Goal: Task Accomplishment & Management: Manage account settings

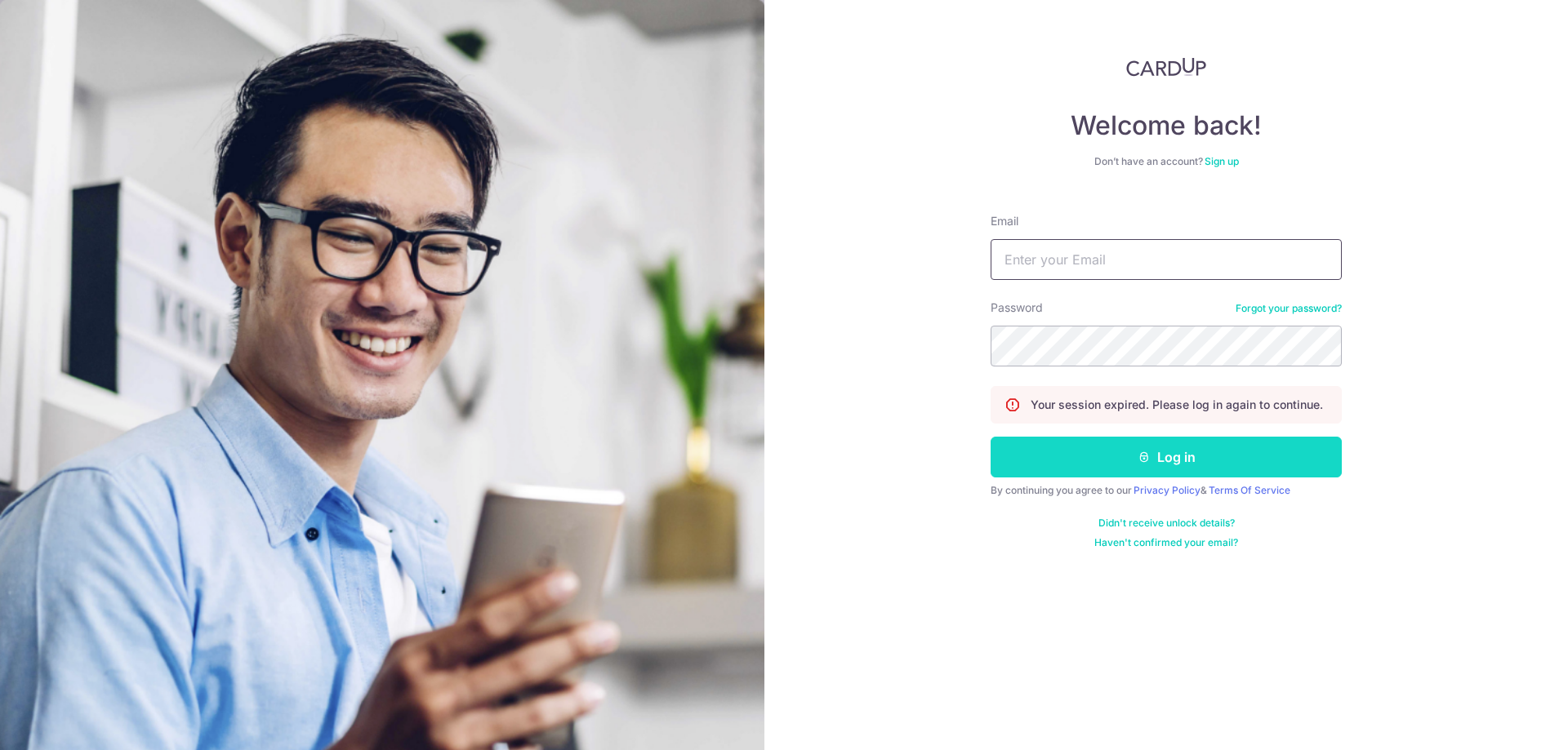
type input "[EMAIL_ADDRESS][DOMAIN_NAME]"
click at [1124, 457] on button "Log in" at bounding box center [1166, 458] width 351 height 41
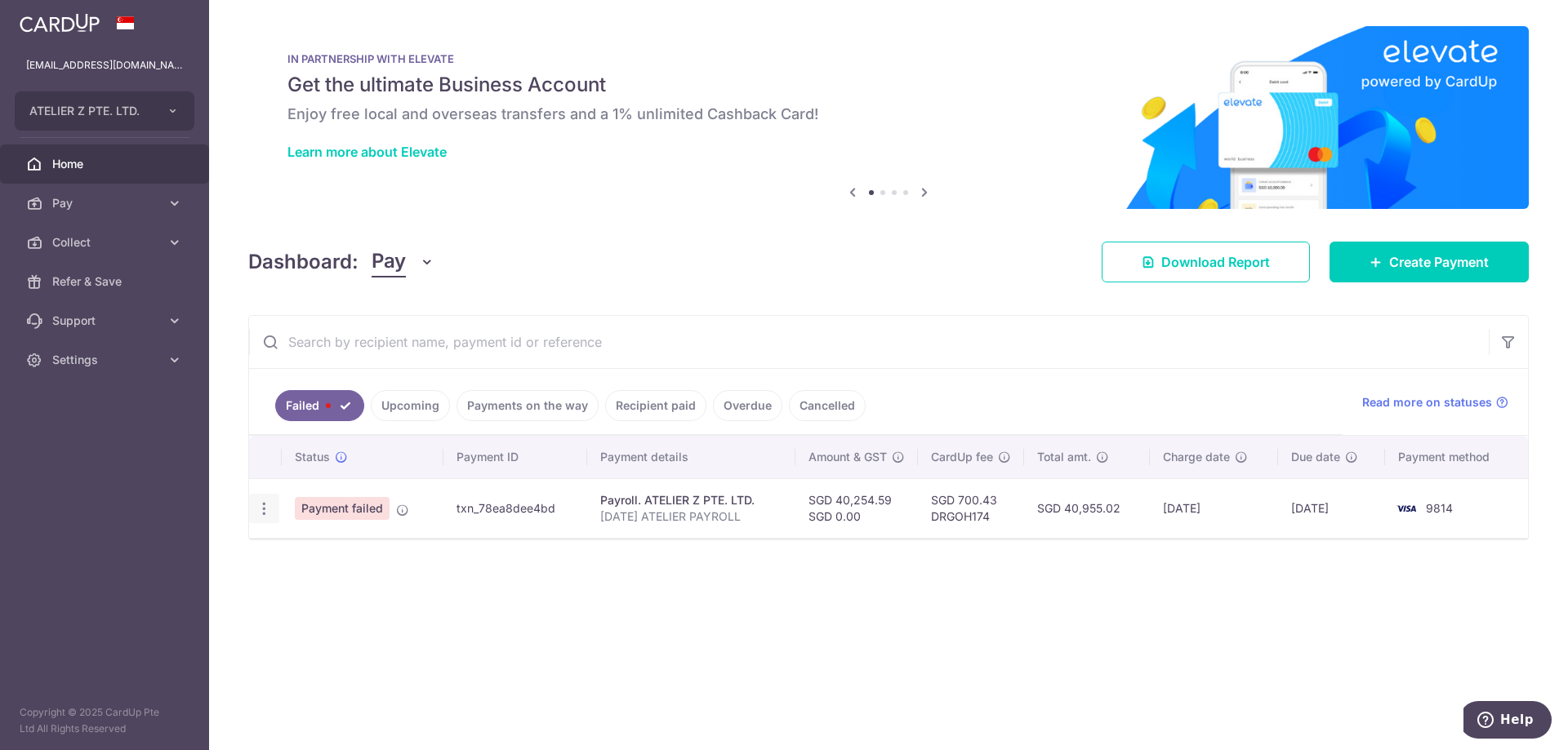
click at [267, 511] on icon "button" at bounding box center [263, 509] width 17 height 17
click at [336, 556] on span "Update payment" at bounding box center [351, 554] width 111 height 20
radio input "true"
type input "40,254.59"
type input "SEP25 ATELIER PAYROLL"
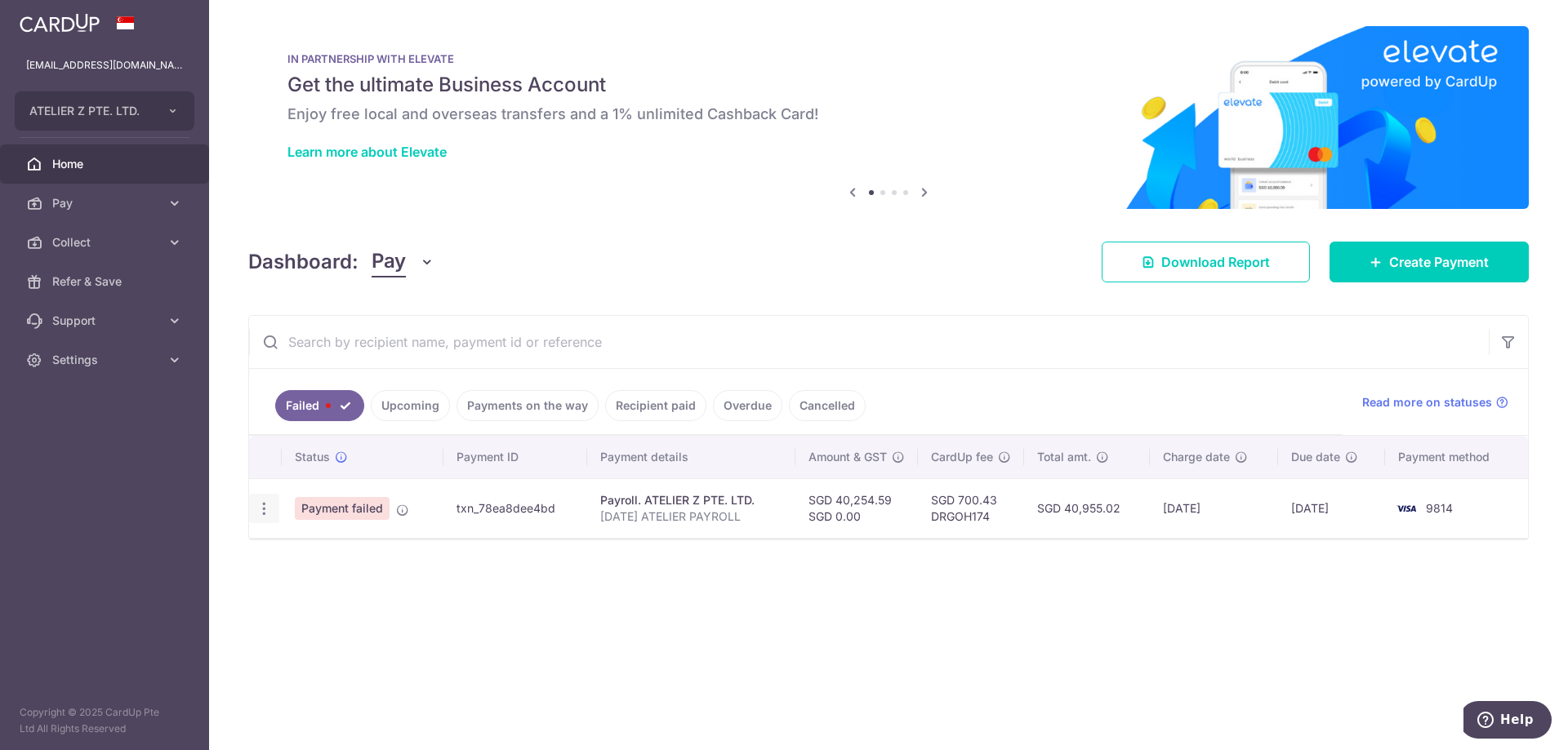
type input "SEP25 ATZ PAYRO"
type input "DRGOH174"
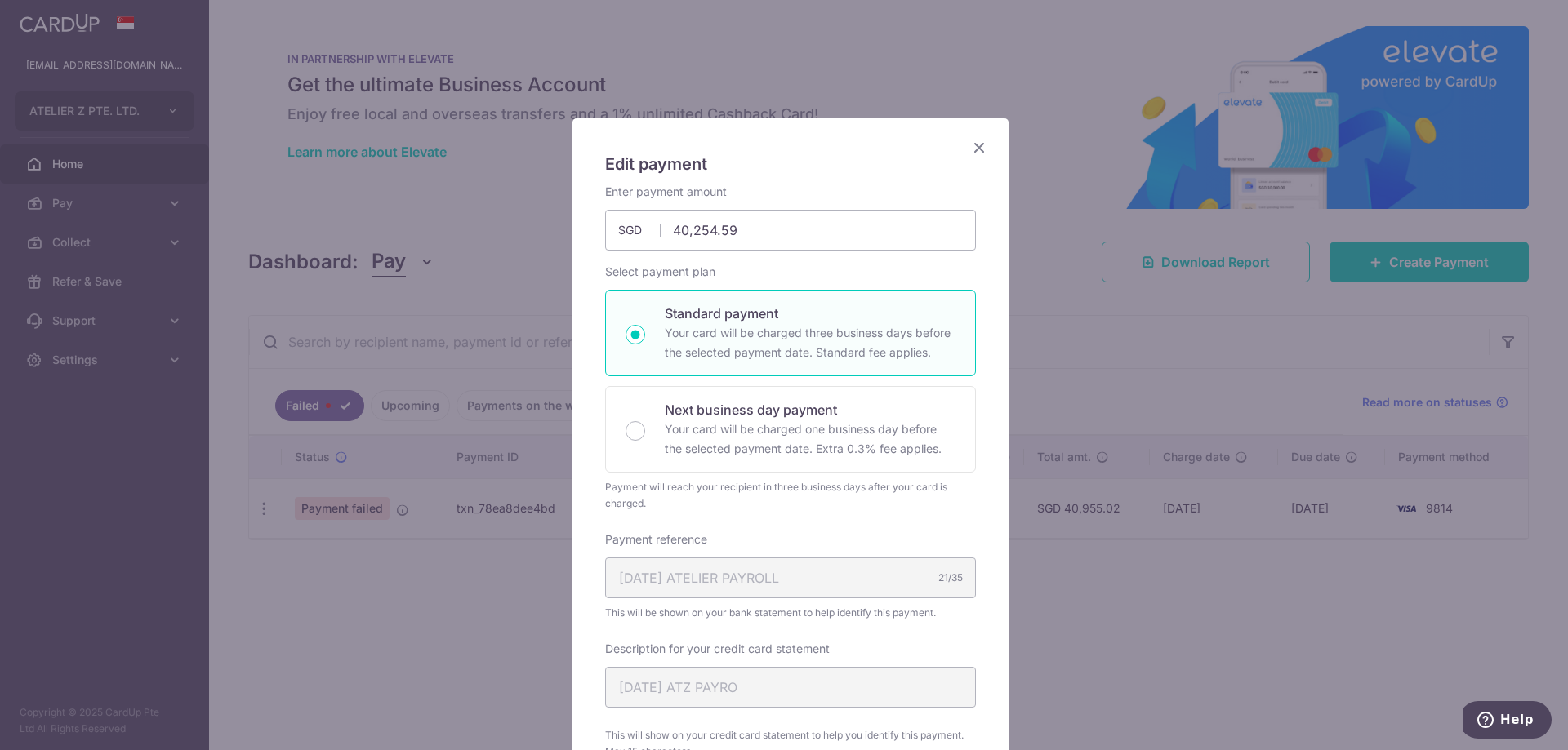
scroll to position [490, 0]
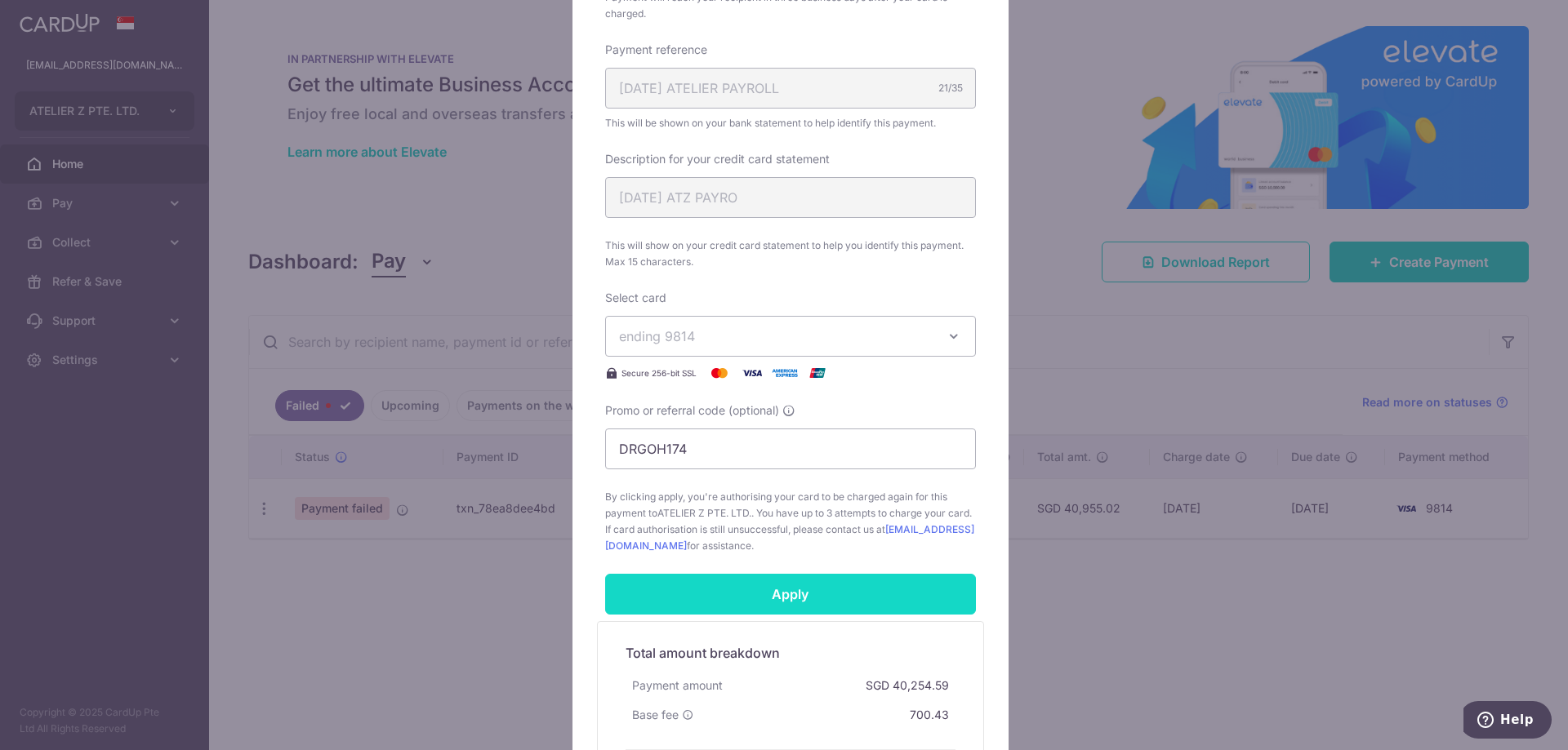
click at [796, 612] on input "Apply" at bounding box center [790, 595] width 371 height 41
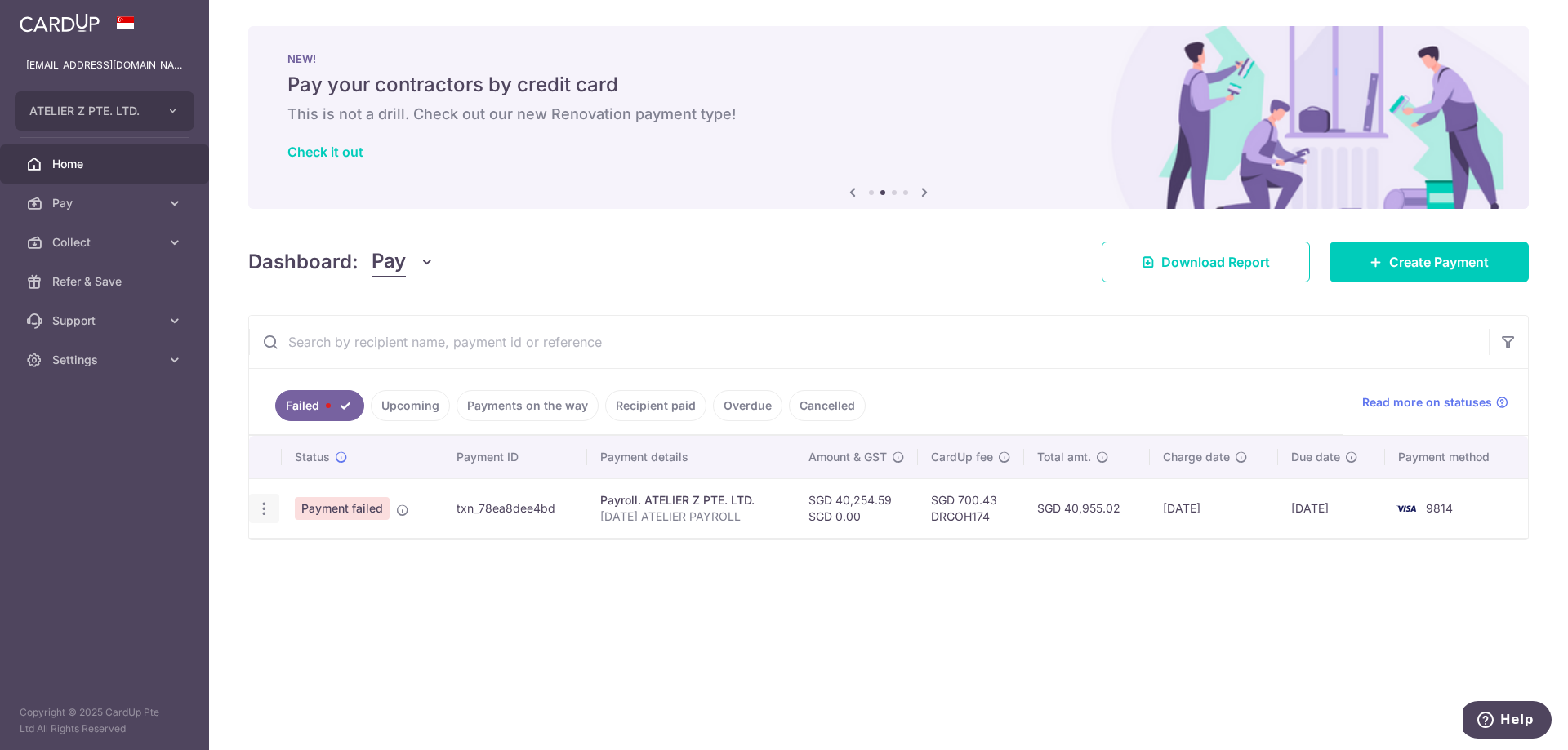
click at [263, 512] on icon "button" at bounding box center [263, 509] width 17 height 17
click at [332, 556] on span "Update payment" at bounding box center [351, 554] width 111 height 20
radio input "true"
type input "40,254.59"
type input "[DATE] ATELIER PAYROLL"
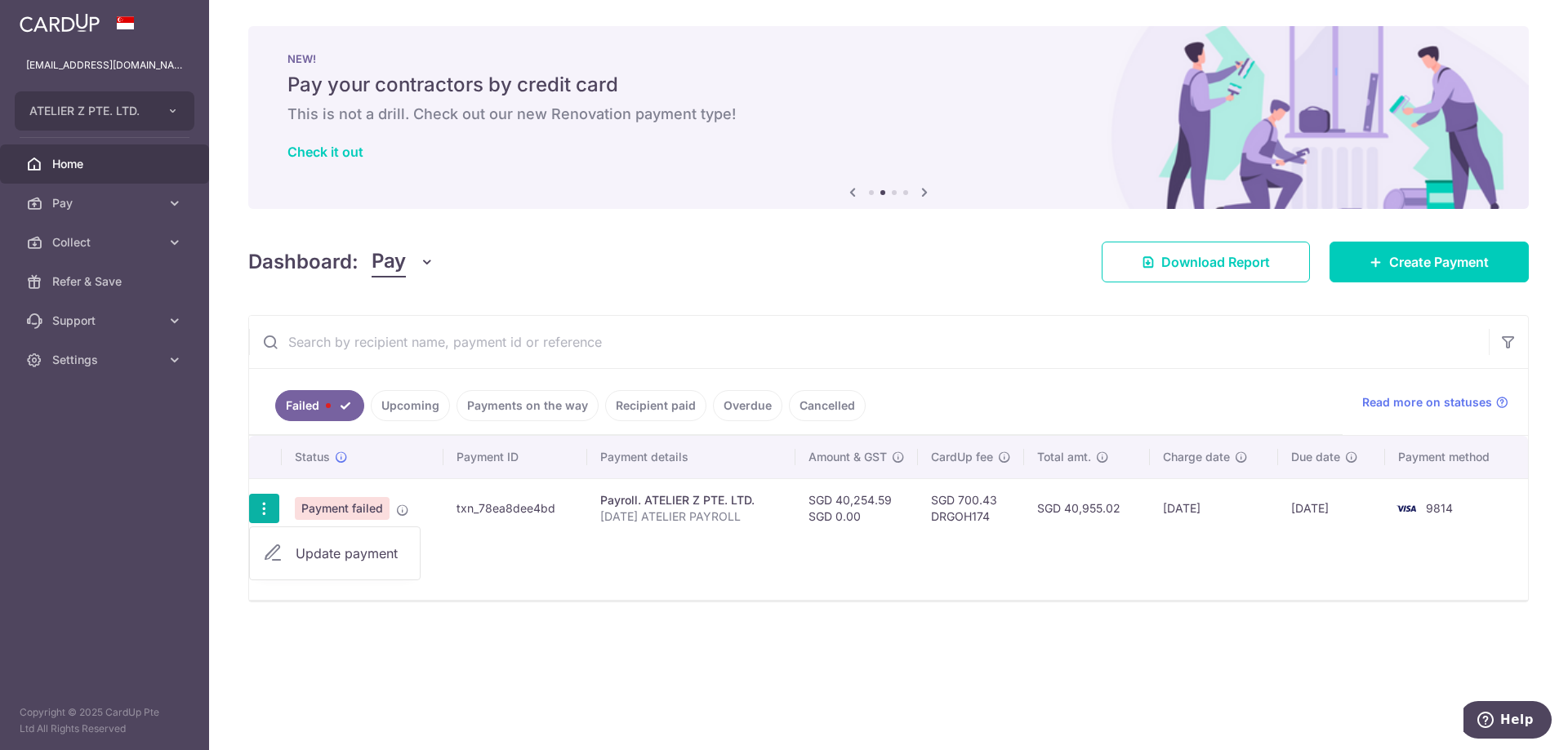
type input "SEP25 ATZ PAYRO"
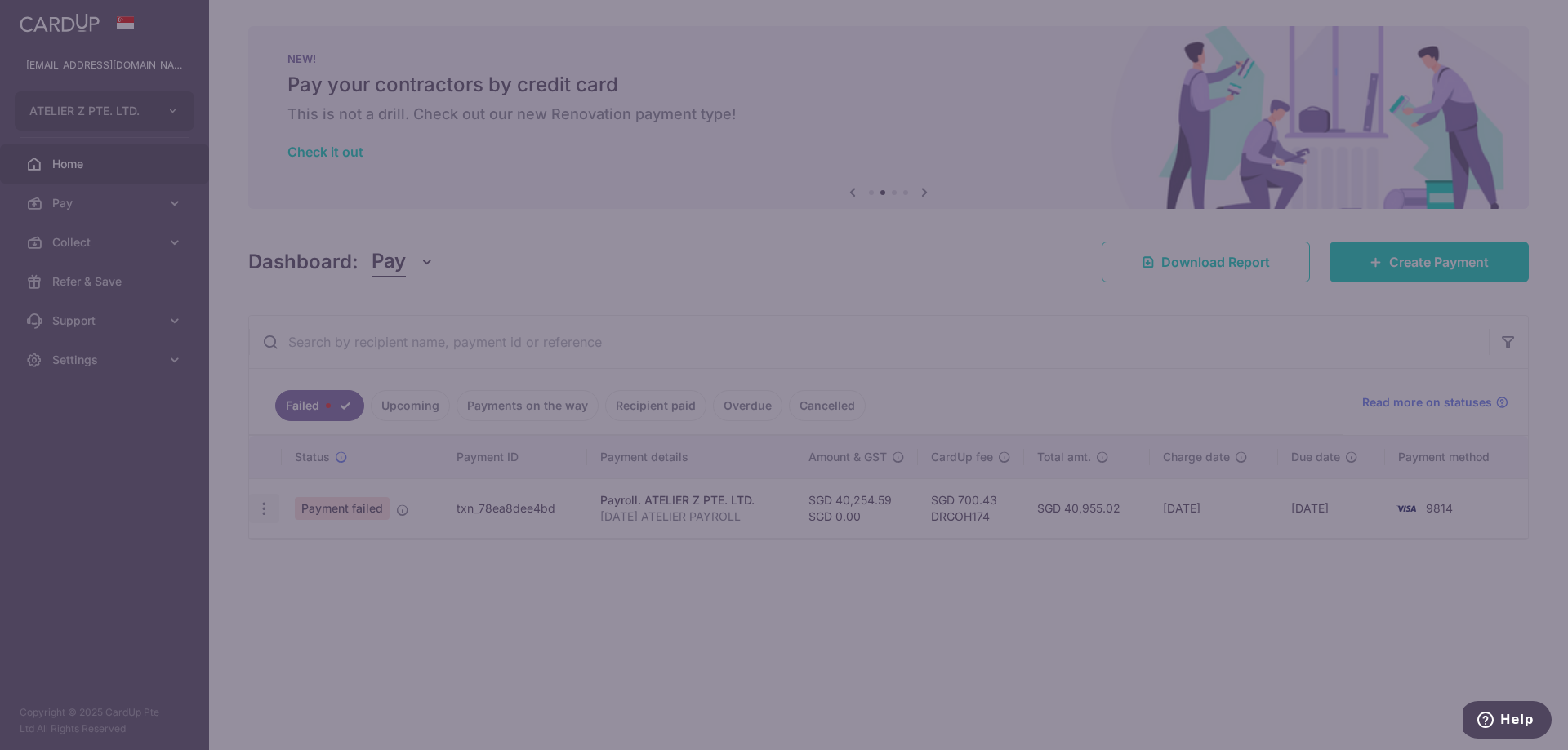
type input "DRGOH174"
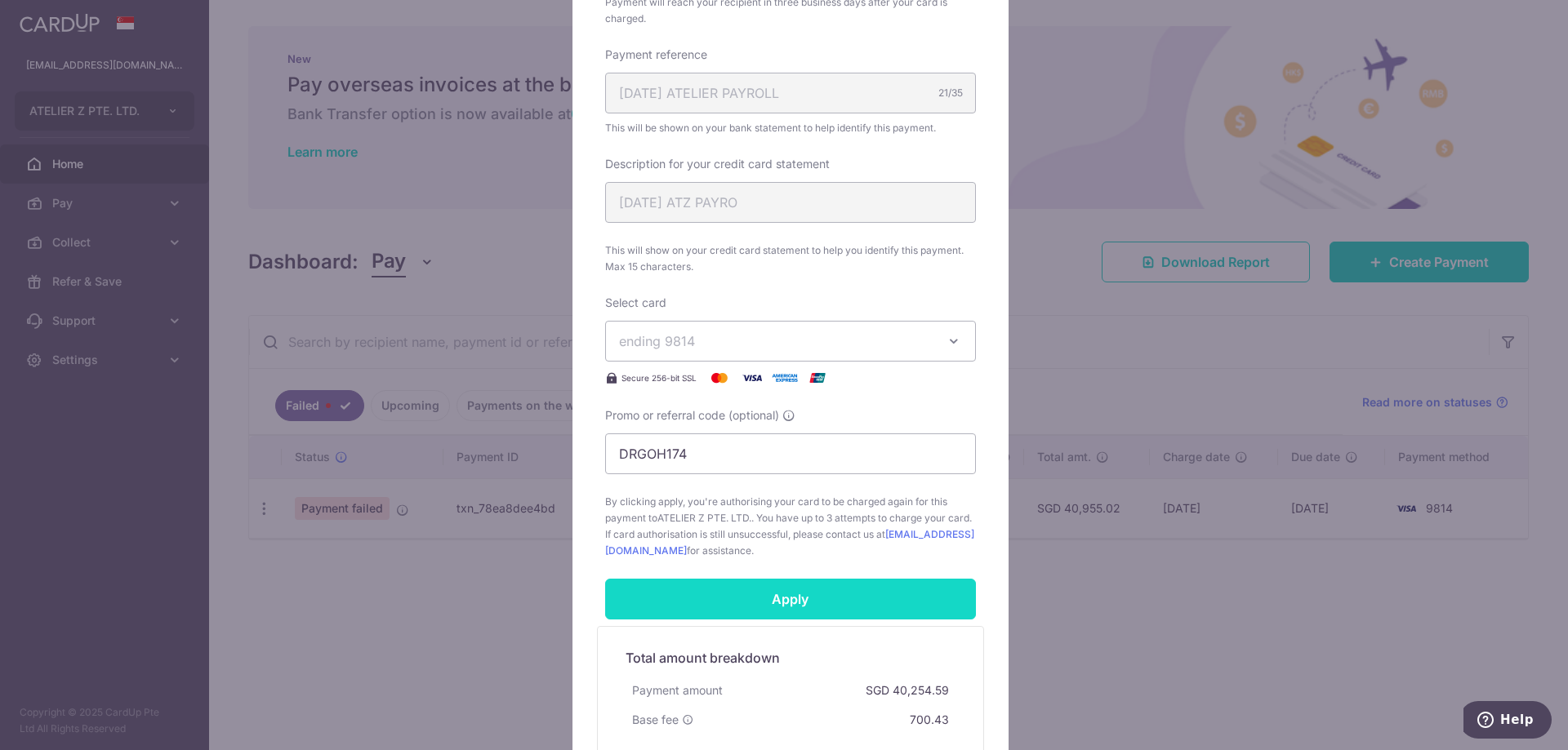
scroll to position [490, 0]
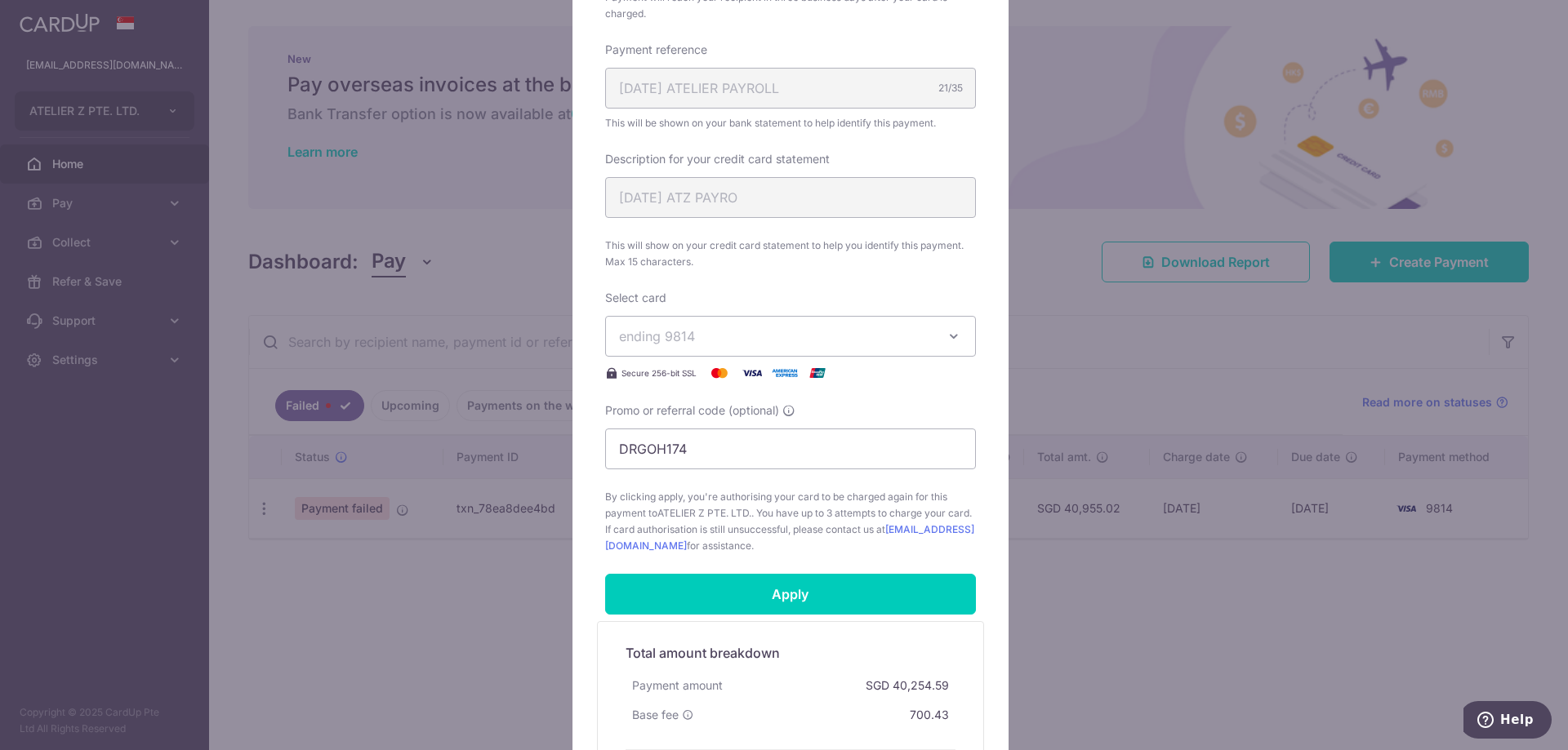
click at [815, 332] on span "ending 9814" at bounding box center [776, 337] width 314 height 20
click at [699, 484] on span "**** 9814" at bounding box center [687, 492] width 60 height 20
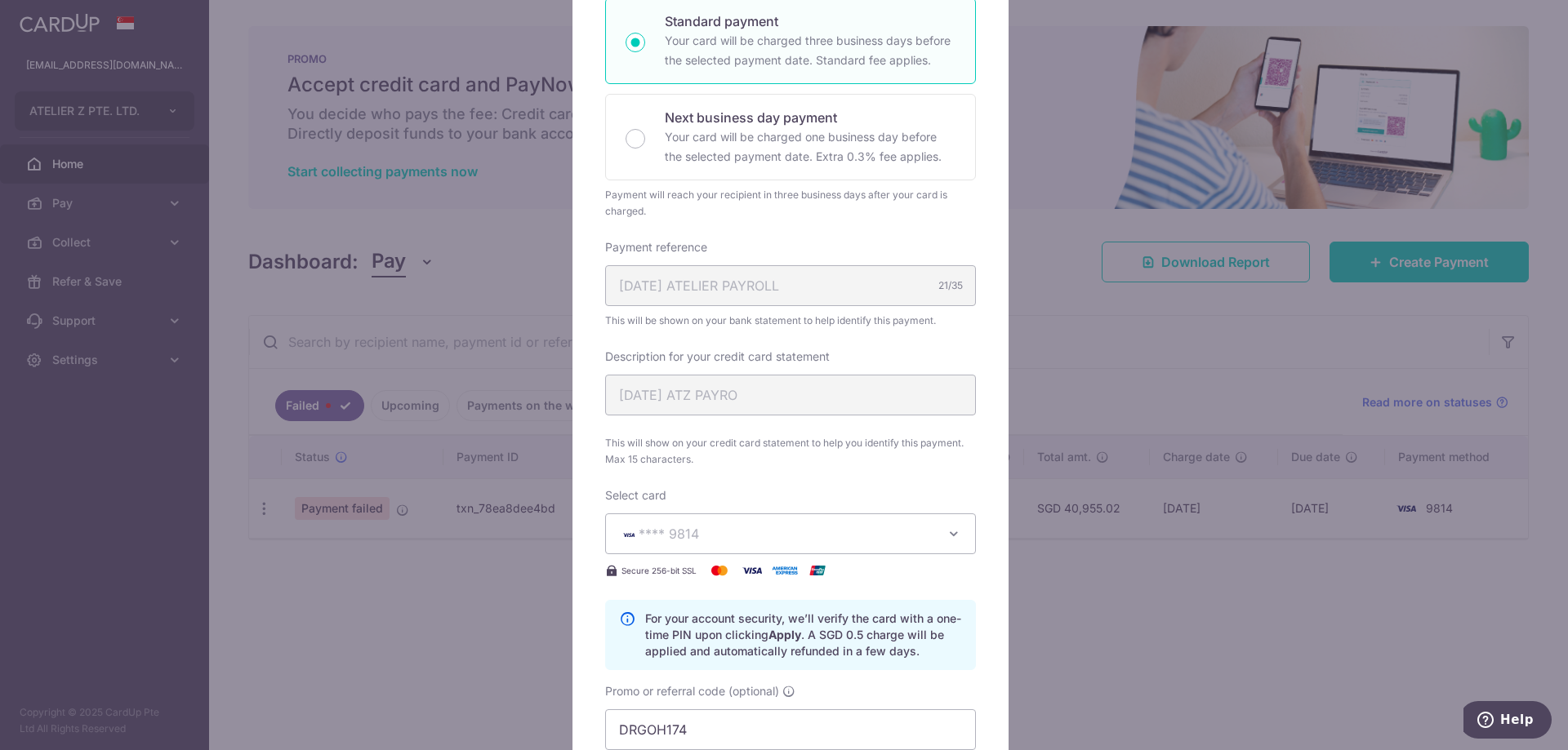
scroll to position [42, 0]
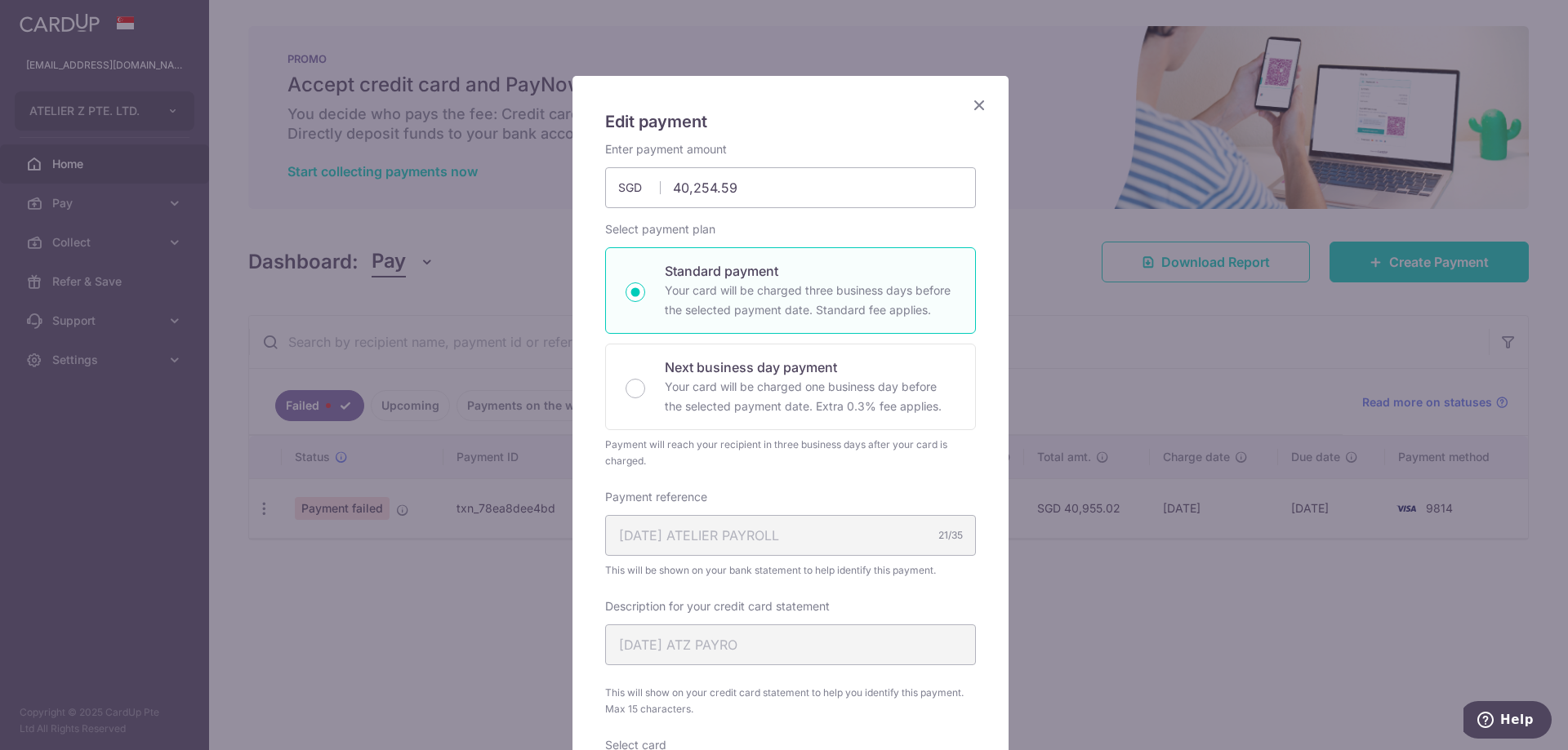
click at [976, 106] on icon "Close" at bounding box center [979, 105] width 20 height 21
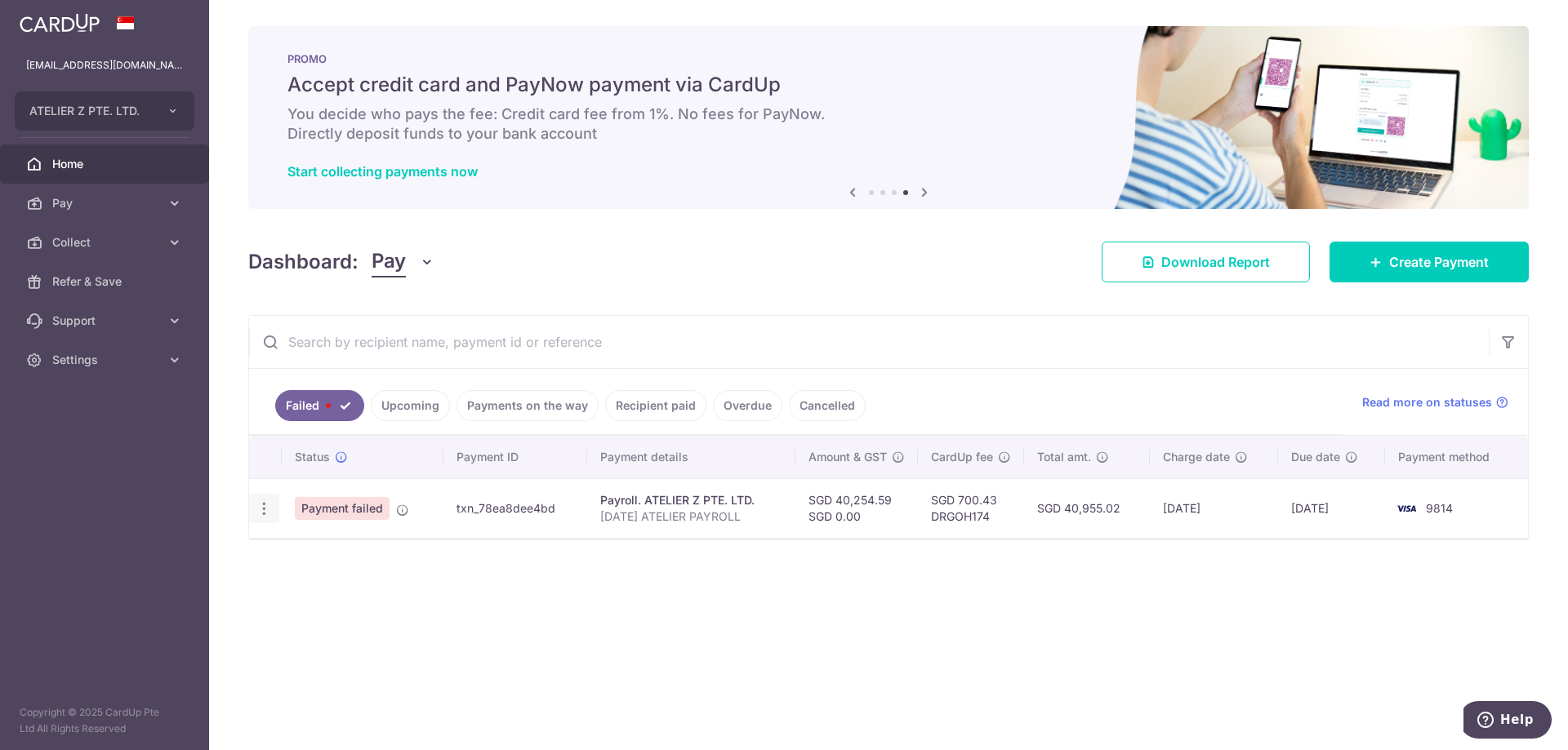
click at [268, 514] on icon "button" at bounding box center [263, 509] width 17 height 17
click at [318, 562] on span "Update payment" at bounding box center [351, 554] width 111 height 20
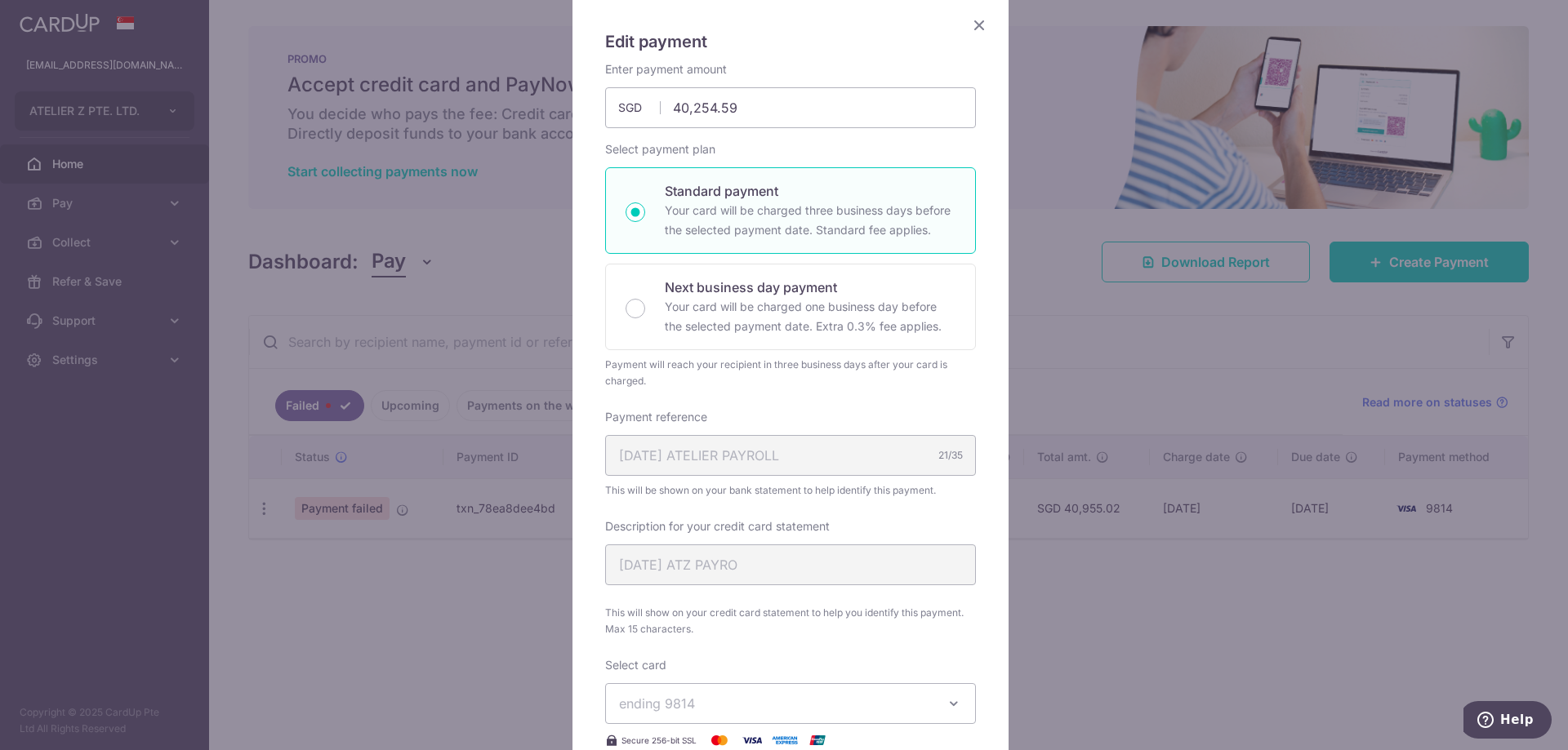
scroll to position [0, 0]
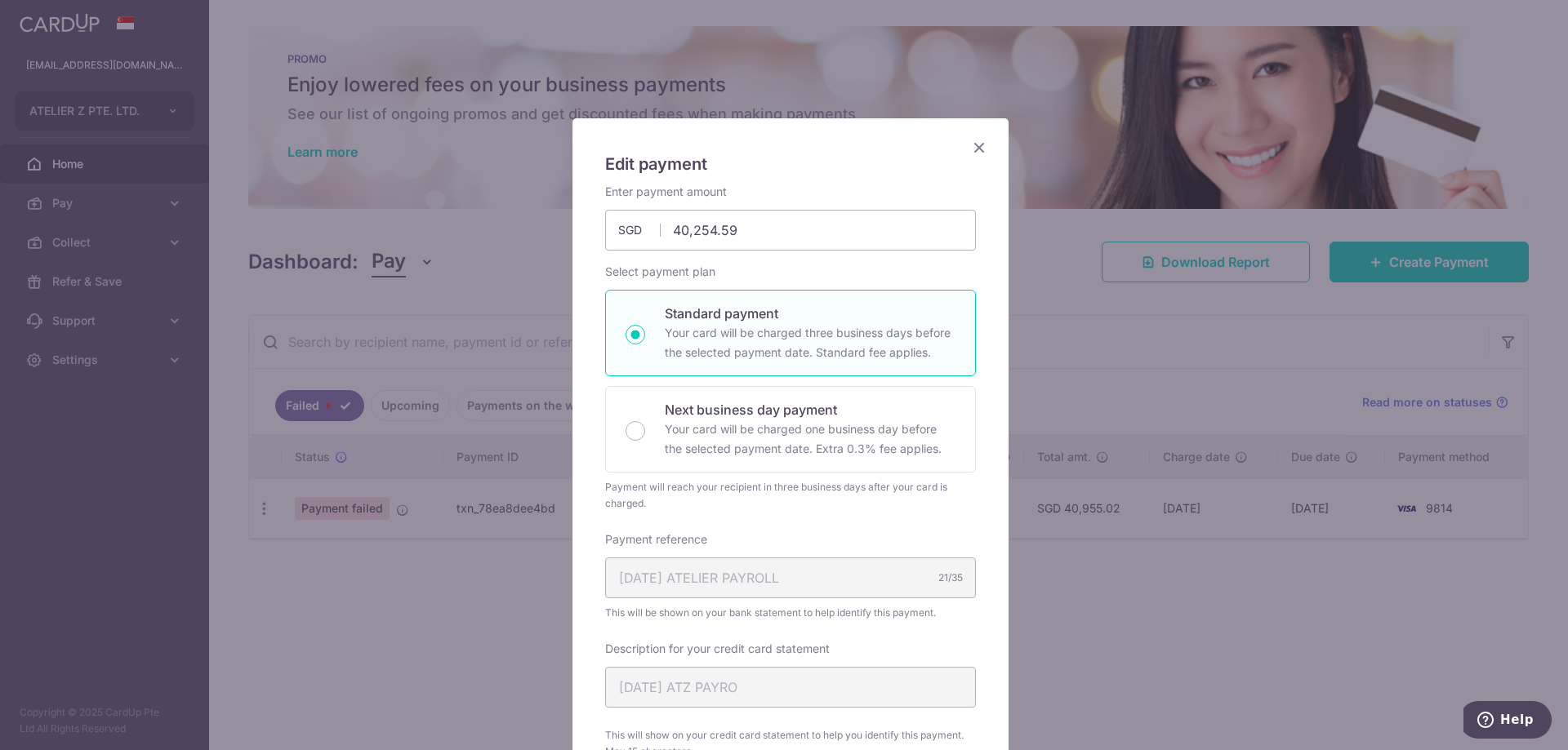
click at [970, 148] on icon "Close" at bounding box center [979, 147] width 20 height 21
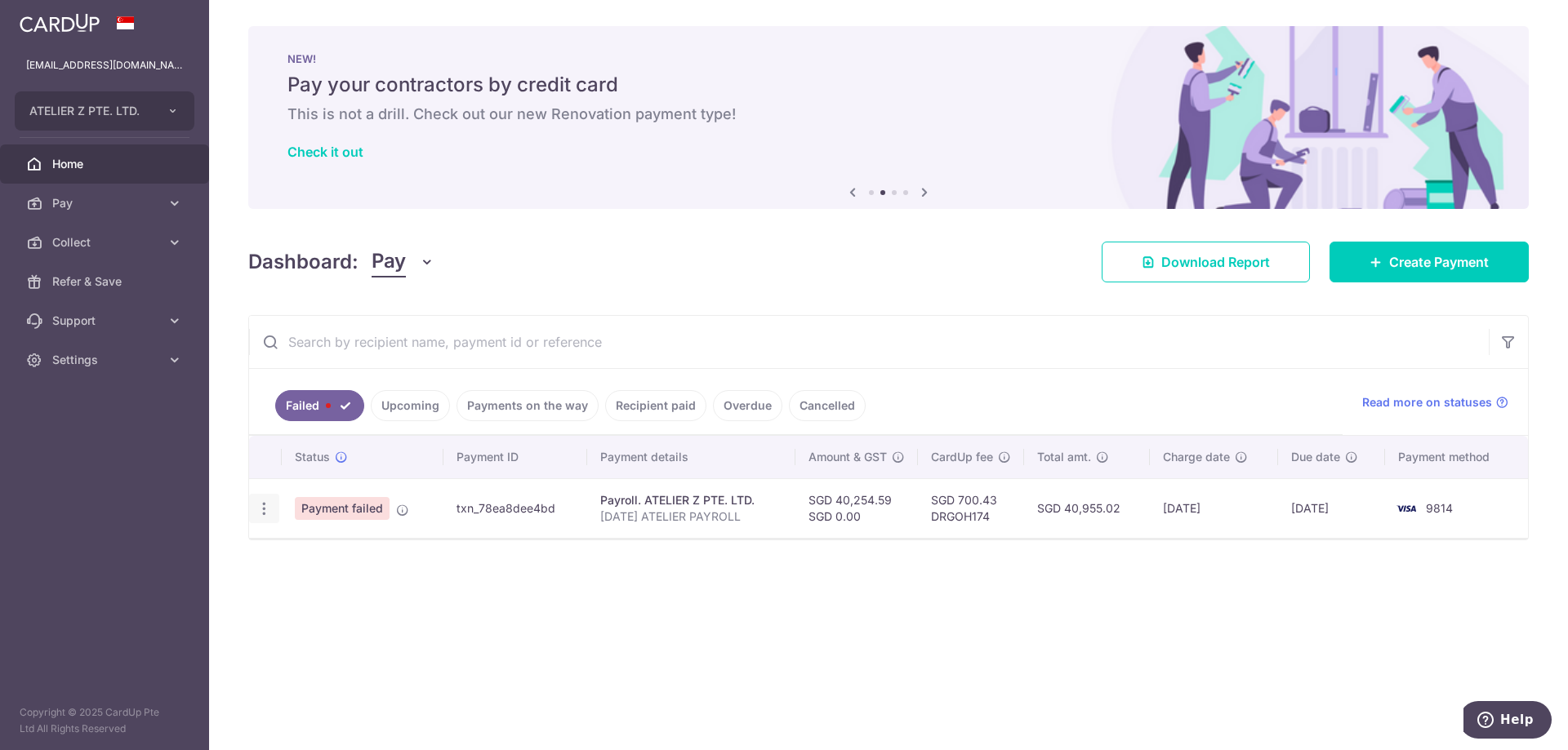
click at [261, 508] on icon "button" at bounding box center [263, 509] width 17 height 17
click at [358, 545] on span "Update payment" at bounding box center [351, 554] width 111 height 20
radio input "true"
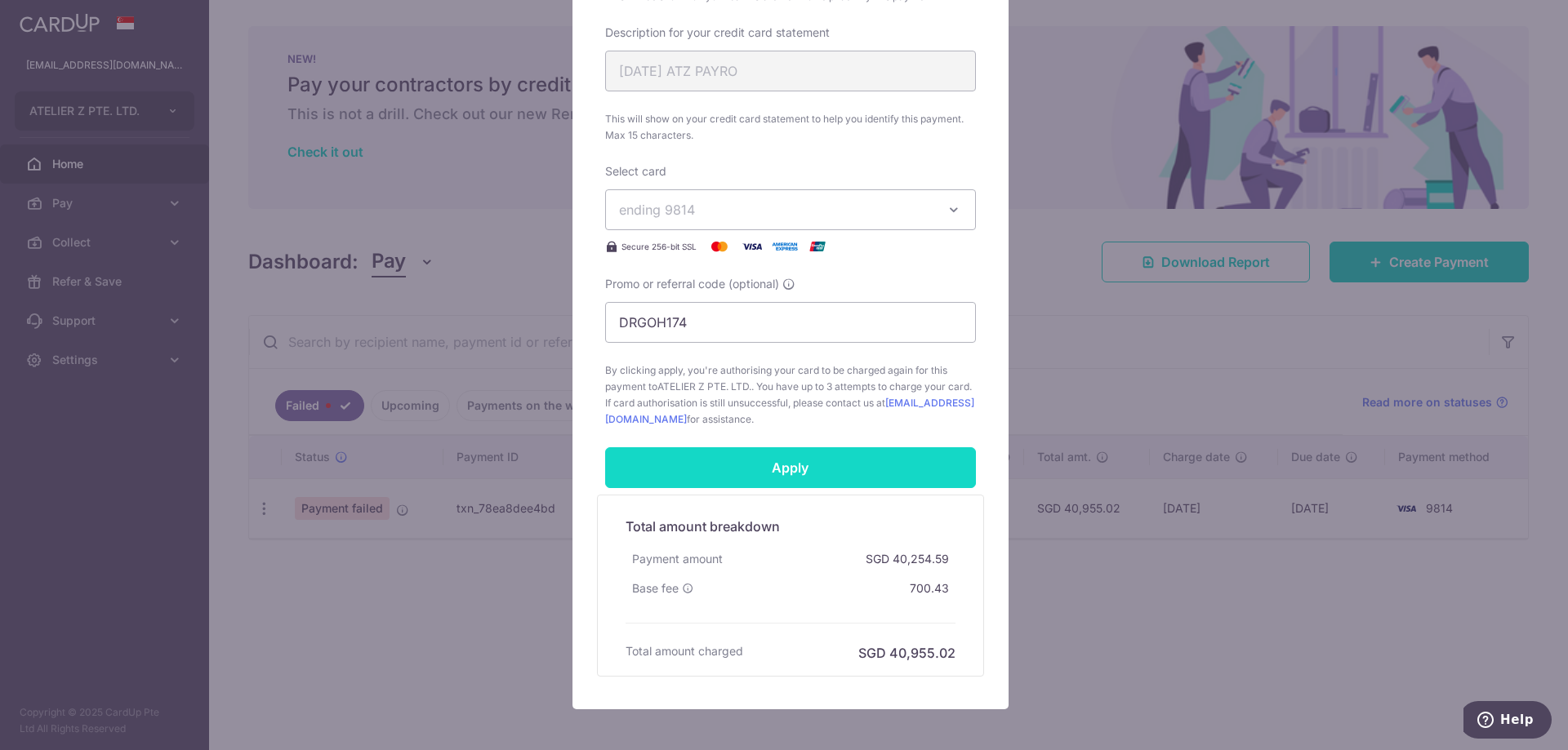
scroll to position [612, 0]
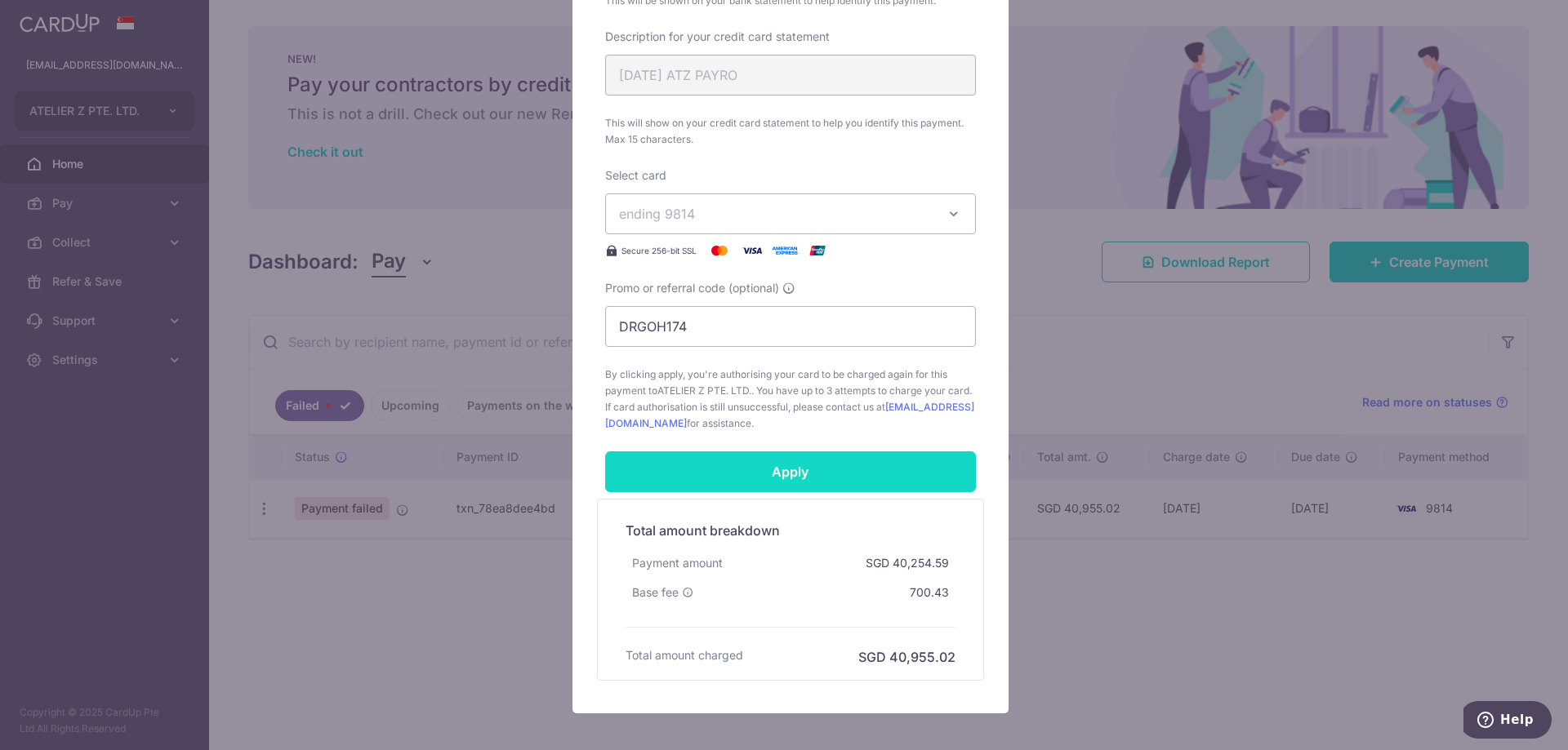
click at [742, 475] on input "Apply" at bounding box center [790, 472] width 371 height 41
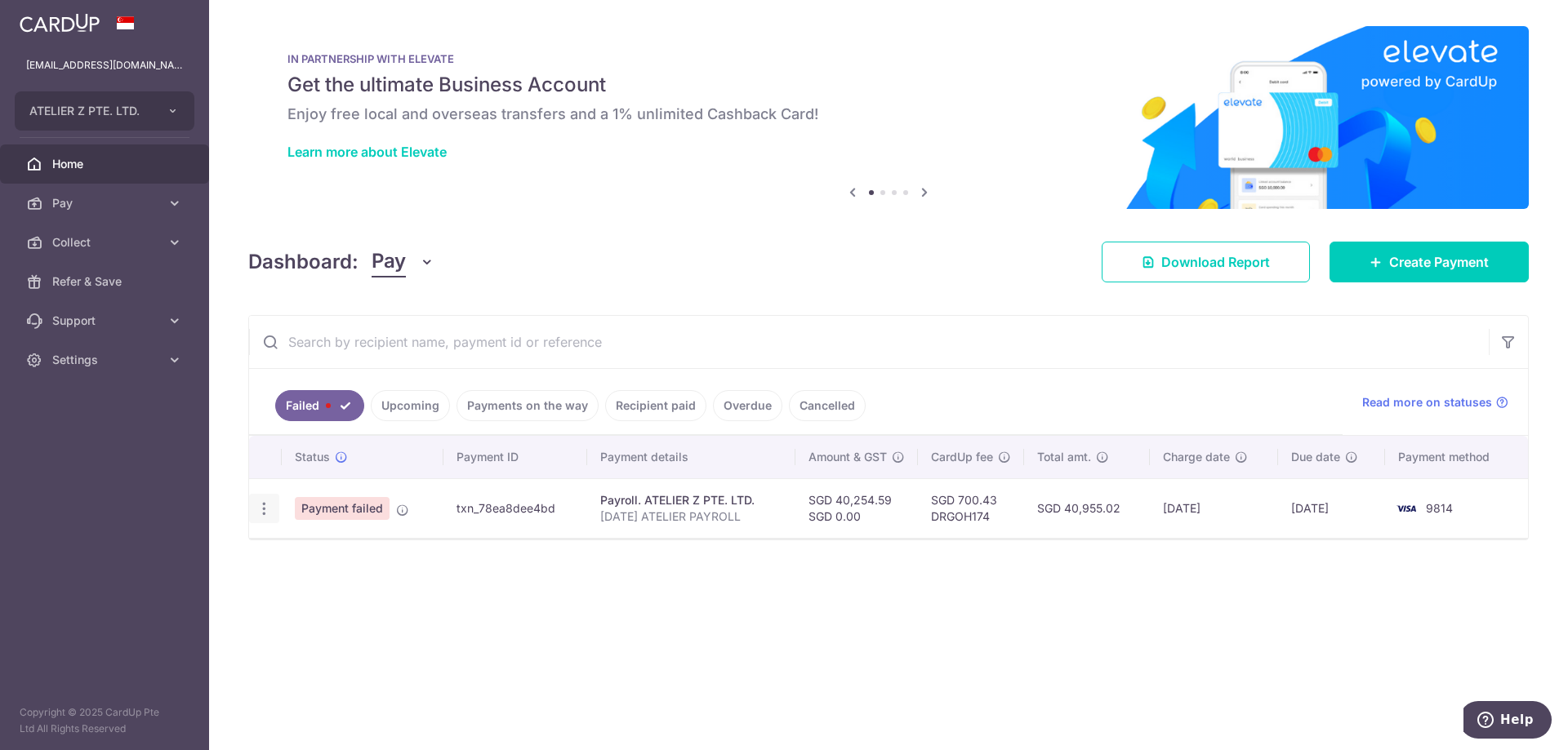
click at [251, 510] on div at bounding box center [264, 509] width 30 height 30
click at [261, 510] on icon "button" at bounding box center [263, 509] width 17 height 17
click at [387, 616] on div "× Pause Schedule Pause all future payments in this series Pause just this one p…" at bounding box center [888, 375] width 1358 height 750
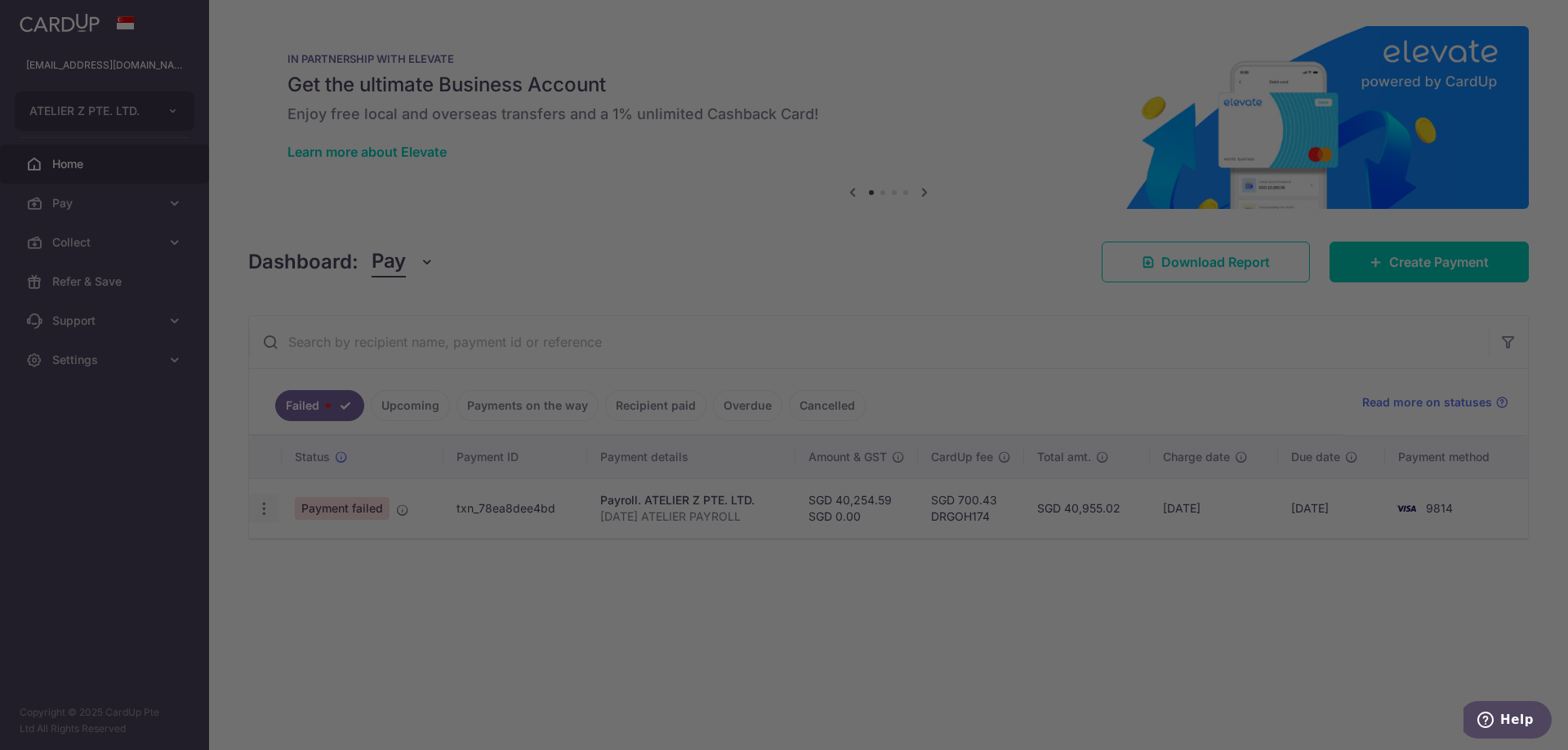
click at [263, 517] on body "accounts@atelier-z.com.sg ATELIER Z PTE. LTD. Add new company ATELIER Z PTE. LT…" at bounding box center [784, 375] width 1568 height 750
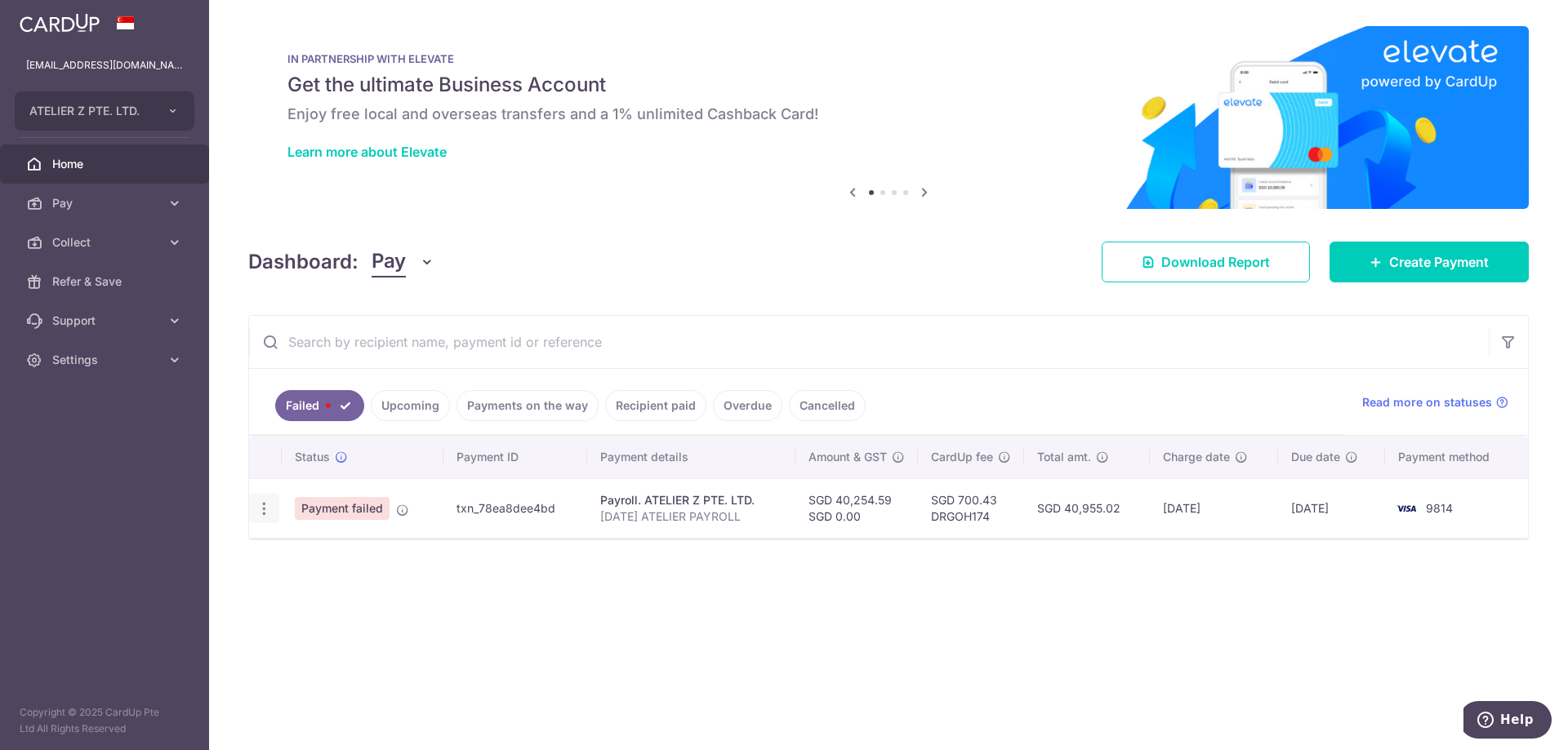
click at [260, 511] on icon "button" at bounding box center [263, 509] width 17 height 17
click at [435, 665] on div "× Pause Schedule Pause all future payments in this series Pause just this one p…" at bounding box center [888, 375] width 1358 height 750
click at [261, 507] on icon "button" at bounding box center [263, 509] width 17 height 17
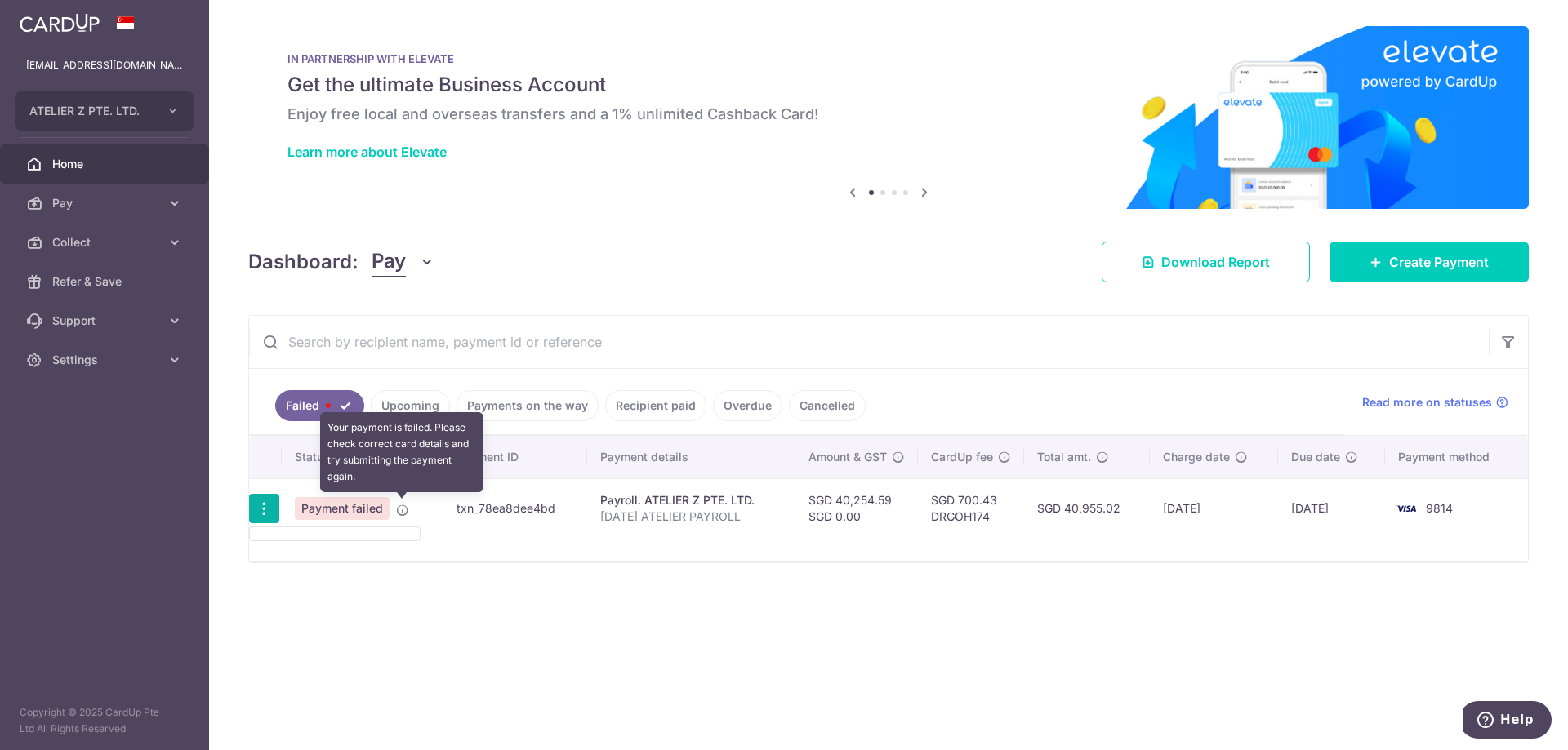
click at [401, 509] on icon at bounding box center [402, 510] width 13 height 13
click at [402, 511] on icon at bounding box center [402, 510] width 13 height 13
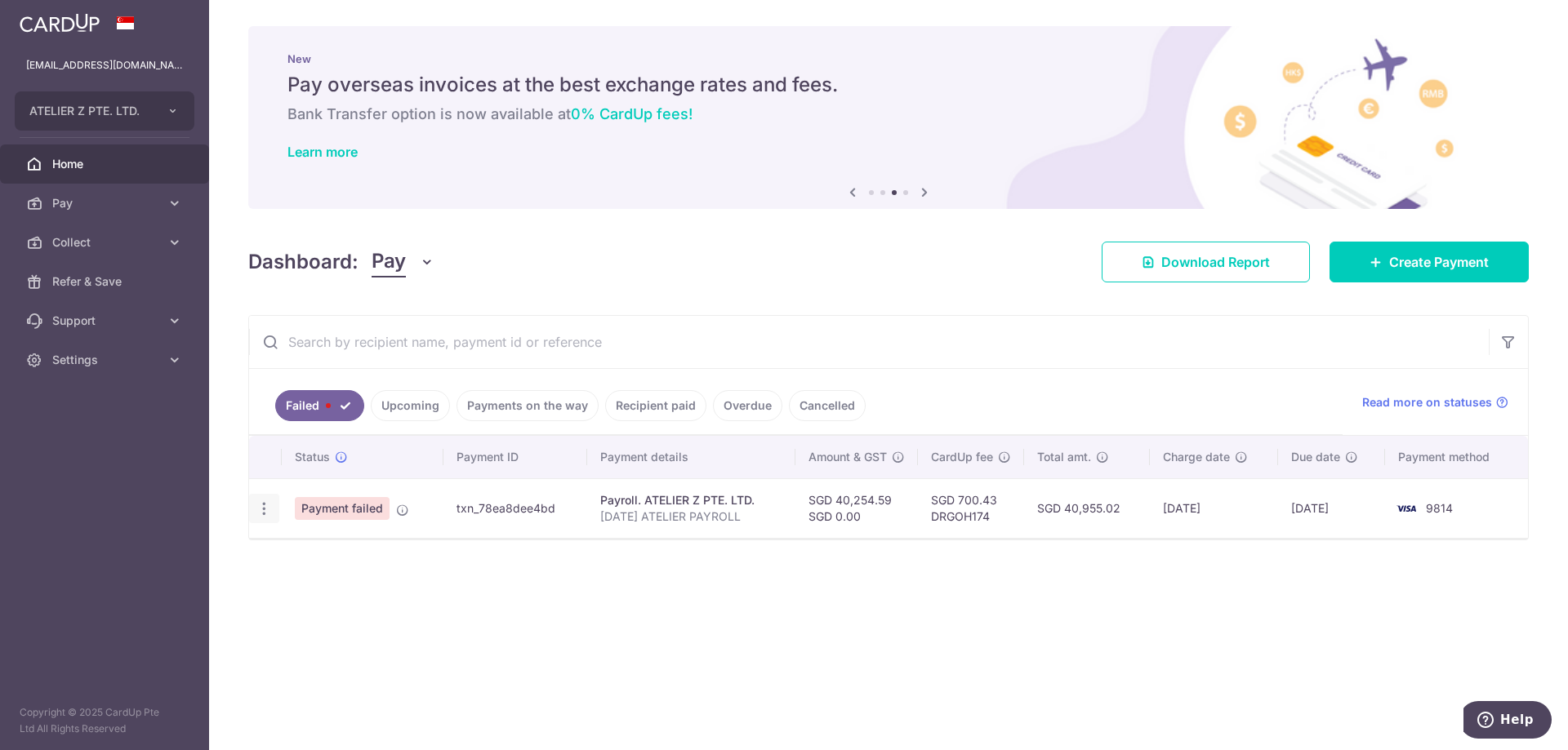
click at [263, 502] on icon "button" at bounding box center [263, 509] width 17 height 17
click at [418, 612] on div "× Pause Schedule Pause all future payments in this series Pause just this one p…" at bounding box center [888, 375] width 1358 height 750
click at [104, 349] on link "Settings" at bounding box center [104, 360] width 209 height 39
click at [70, 437] on span "Logout" at bounding box center [106, 438] width 108 height 16
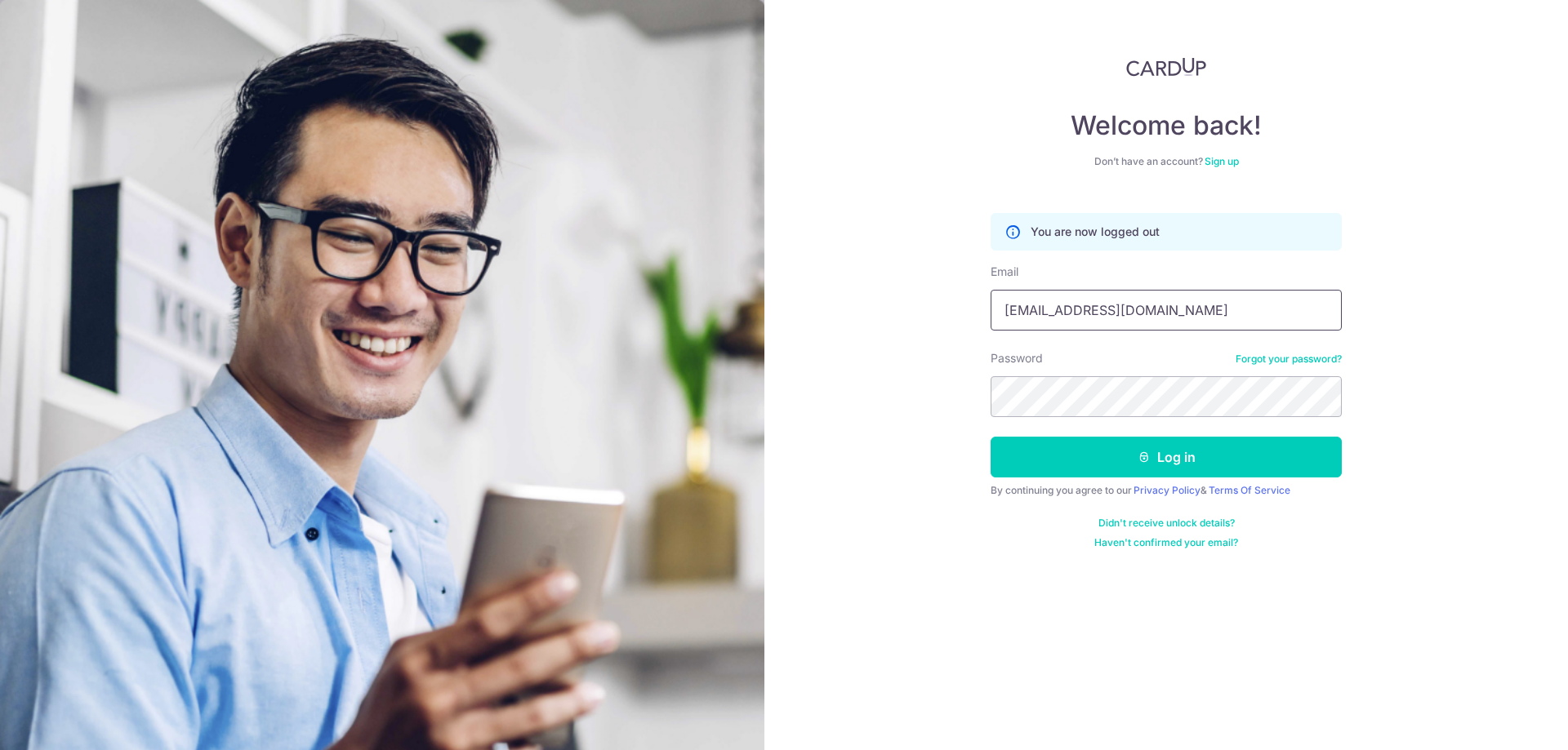
click at [1110, 320] on input "[EMAIL_ADDRESS][DOMAIN_NAME]" at bounding box center [1166, 310] width 351 height 41
type input "[EMAIL_ADDRESS][DOMAIN_NAME]"
click at [1123, 455] on button "Log in" at bounding box center [1166, 458] width 351 height 41
